Goal: Check status: Check status

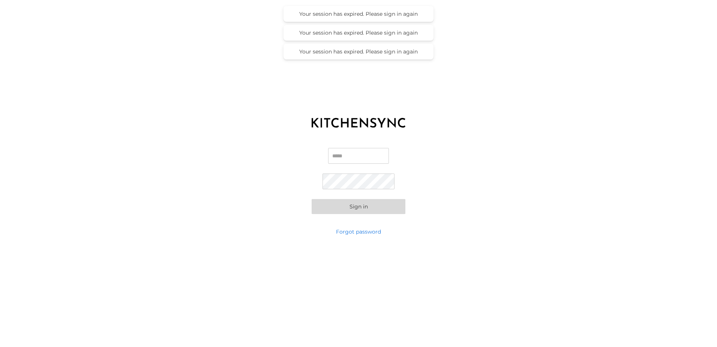
type input "**********"
click at [342, 210] on button "Sign in" at bounding box center [359, 206] width 94 height 15
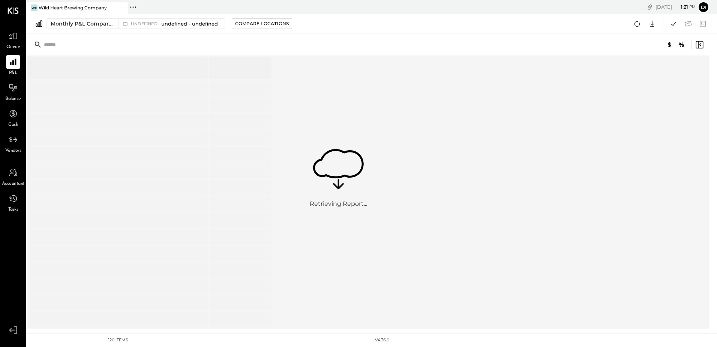
click at [410, 132] on div "Retrieving Report..." at bounding box center [369, 192] width 684 height 272
